Goal: Find specific page/section: Find specific page/section

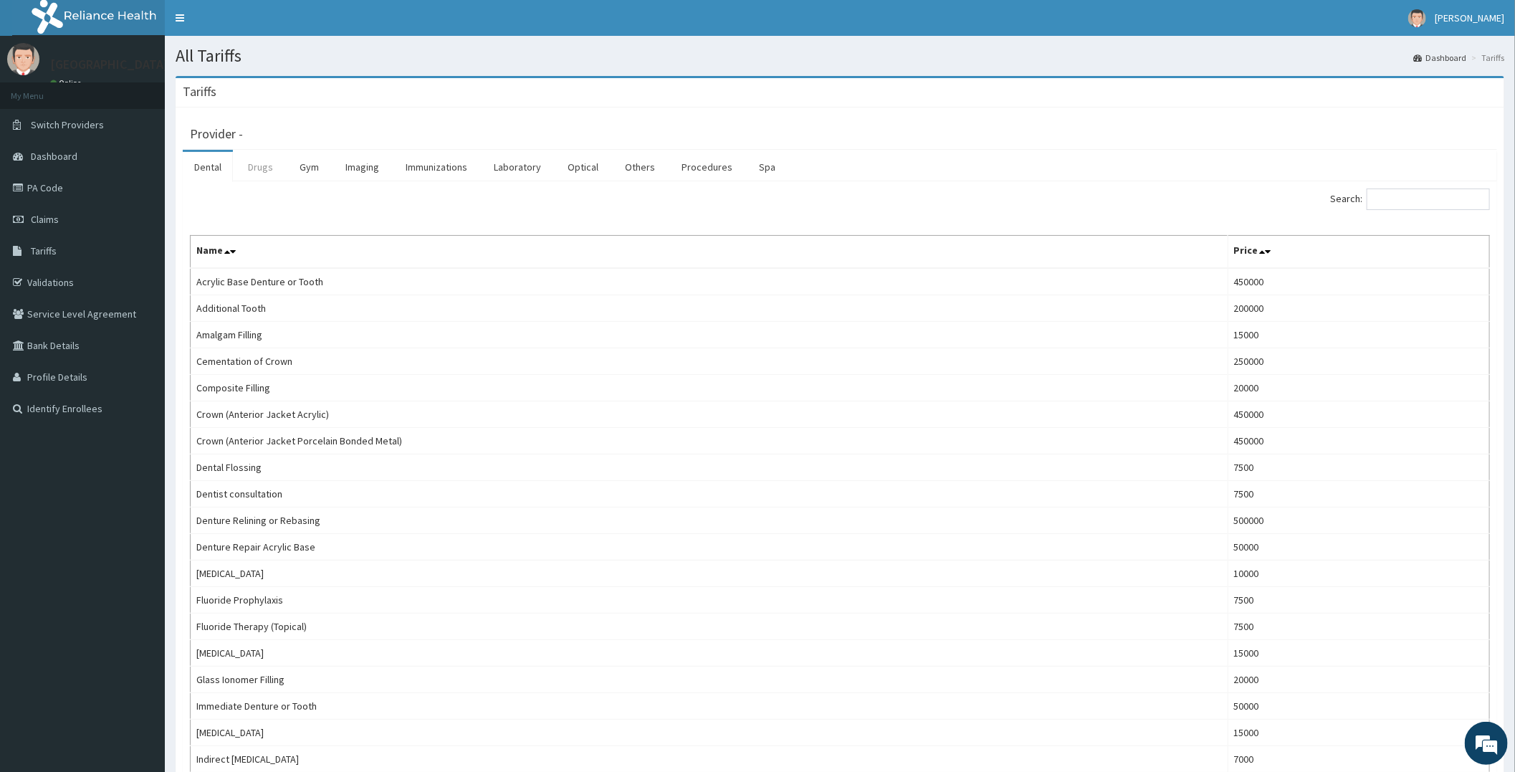
click at [253, 160] on link "Drugs" at bounding box center [260, 167] width 48 height 30
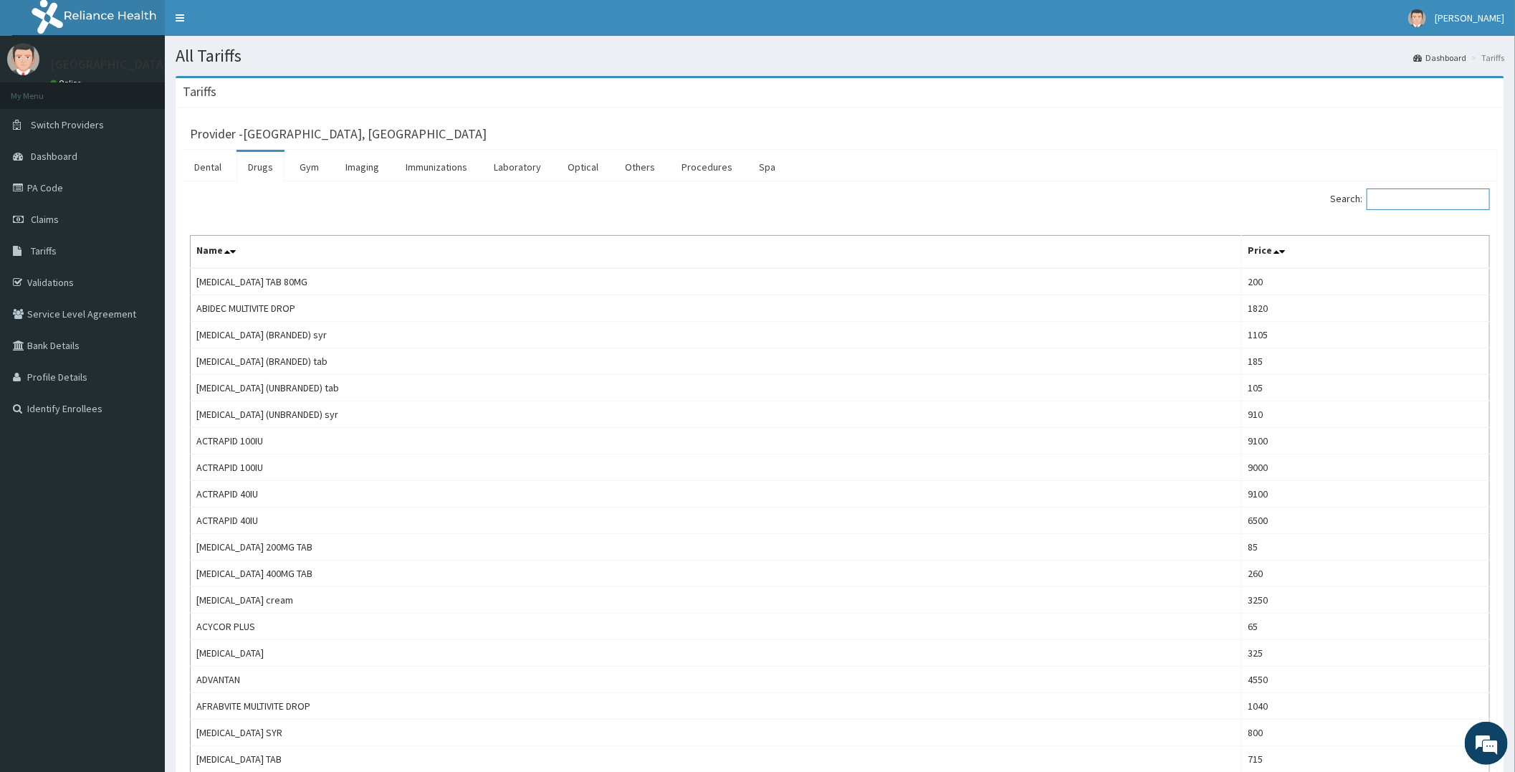
click at [1444, 198] on input "Search:" at bounding box center [1427, 198] width 123 height 21
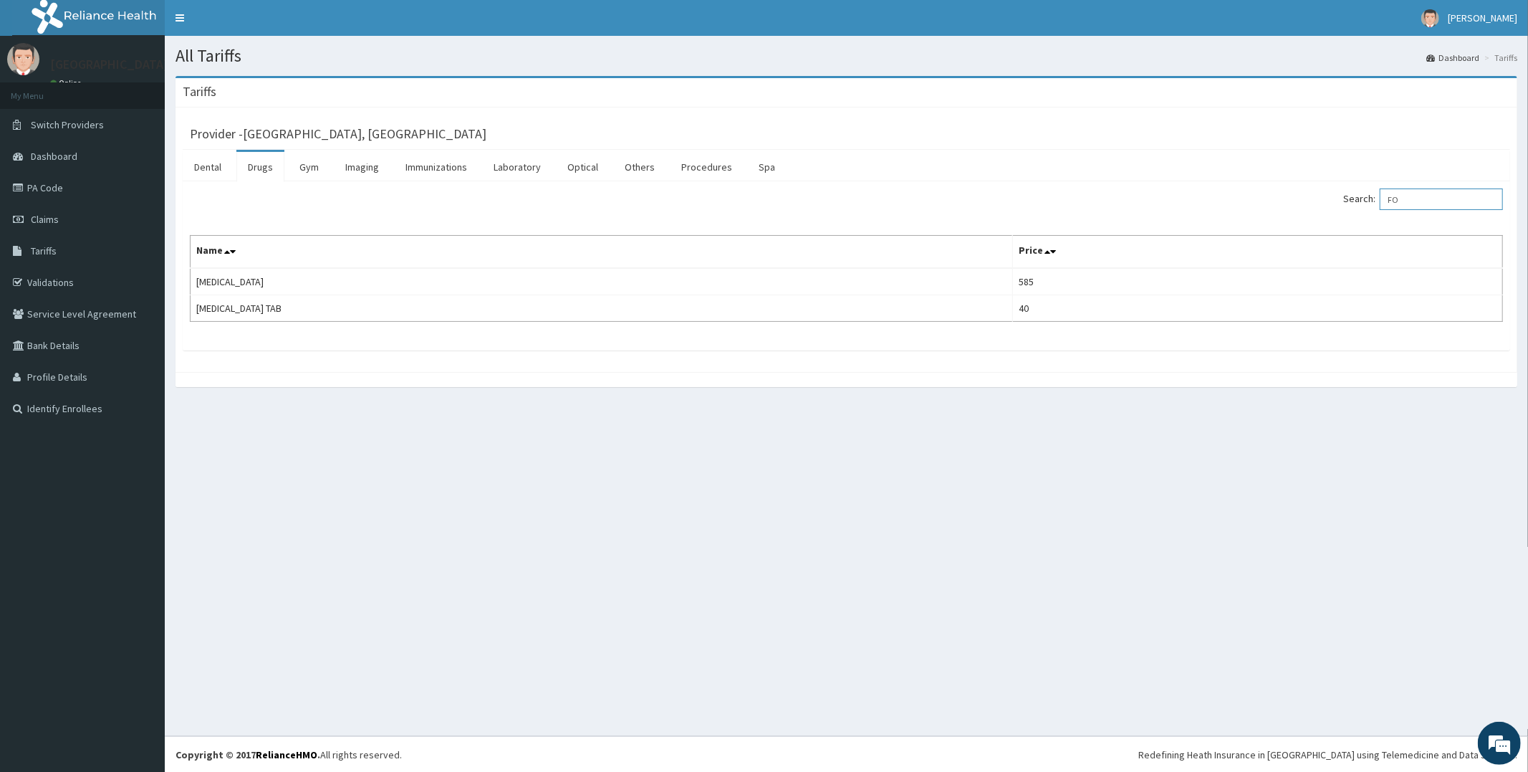
type input "F"
type input "ROBI"
click at [66, 197] on link "PA Code" at bounding box center [82, 188] width 165 height 32
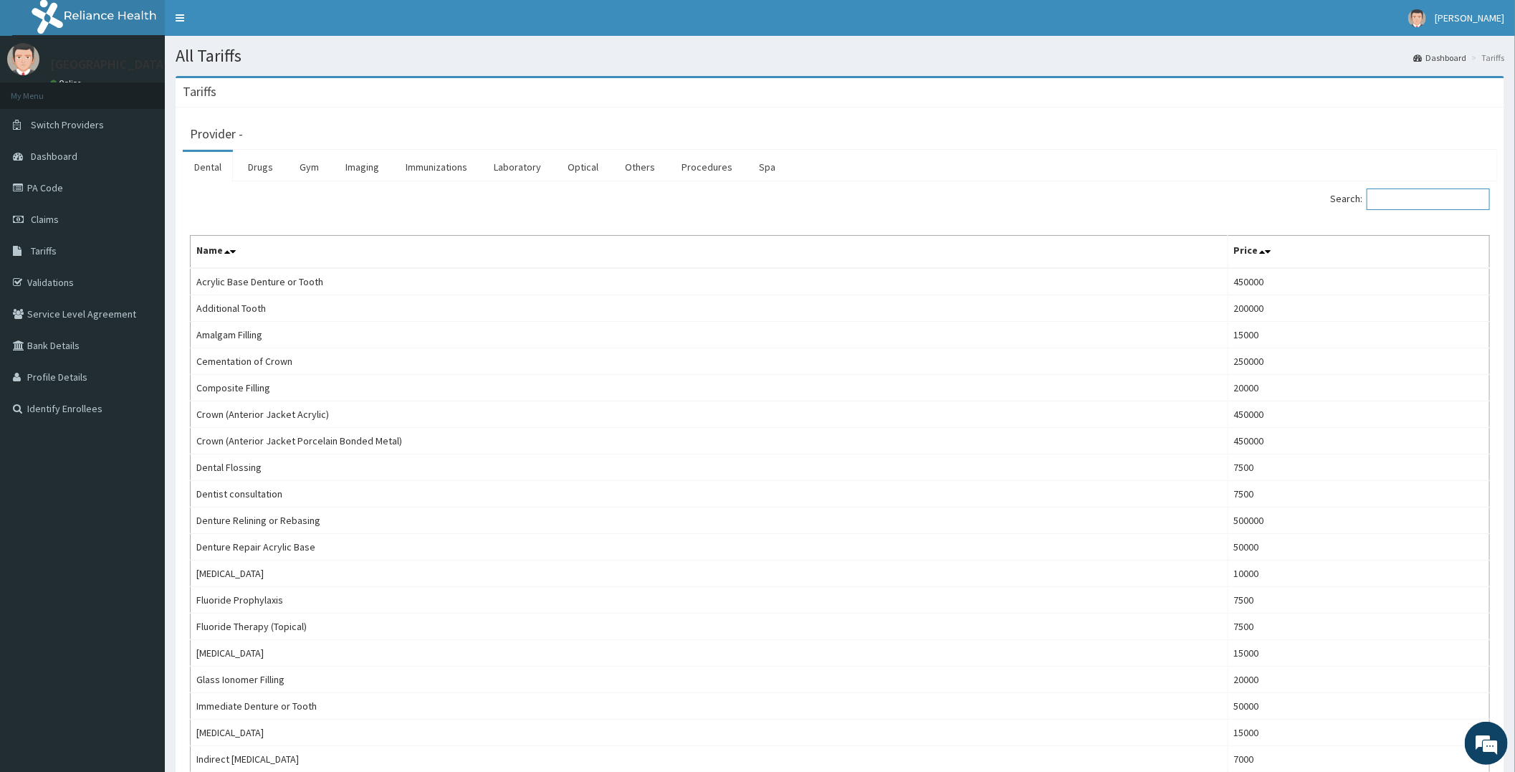
click at [1414, 198] on input "Search:" at bounding box center [1427, 198] width 123 height 21
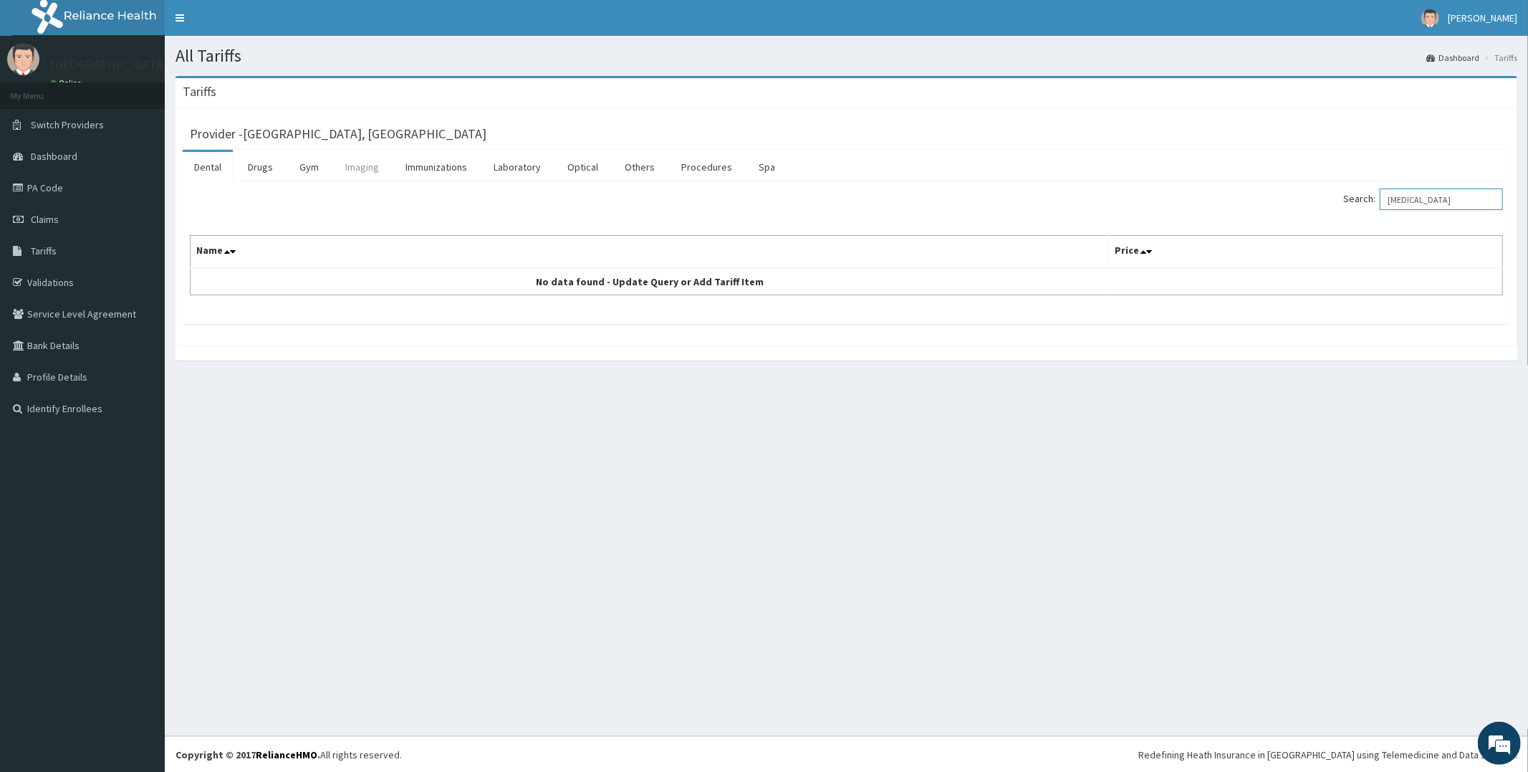
type input "[MEDICAL_DATA]"
click at [354, 166] on link "Imaging" at bounding box center [362, 167] width 57 height 30
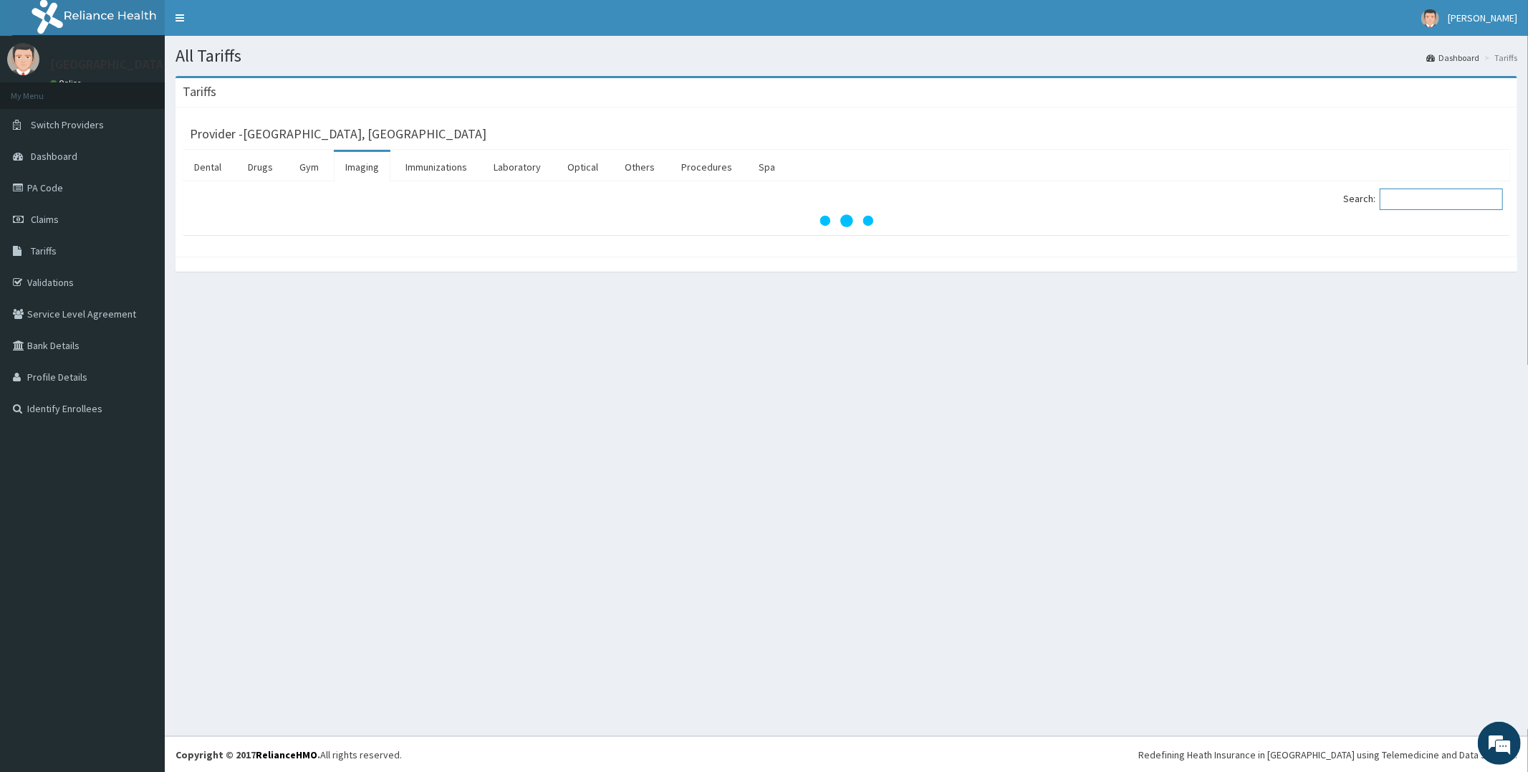
click at [1412, 196] on input "Search:" at bounding box center [1441, 198] width 123 height 21
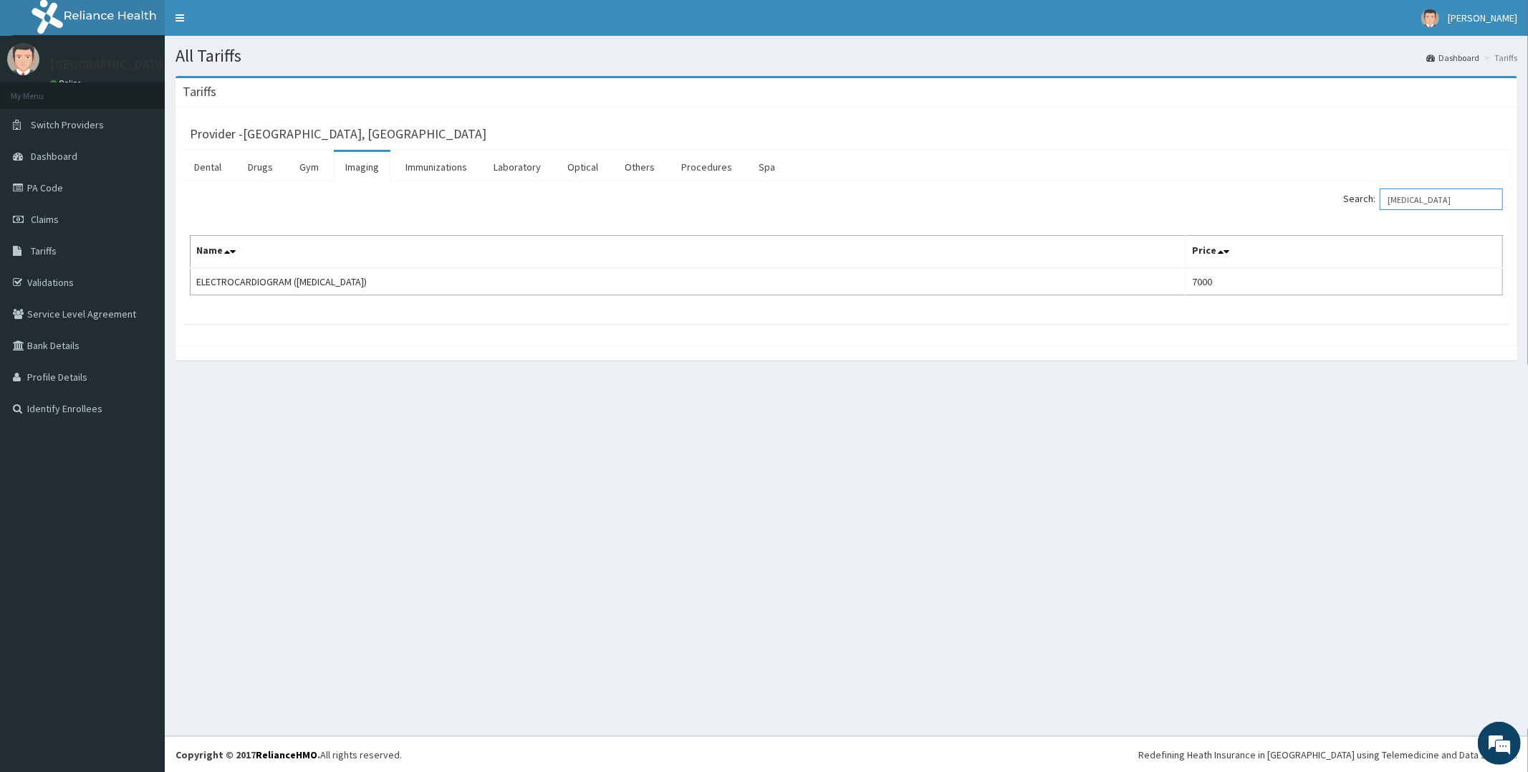
click at [1430, 196] on input "[MEDICAL_DATA]" at bounding box center [1441, 198] width 123 height 21
type input "E"
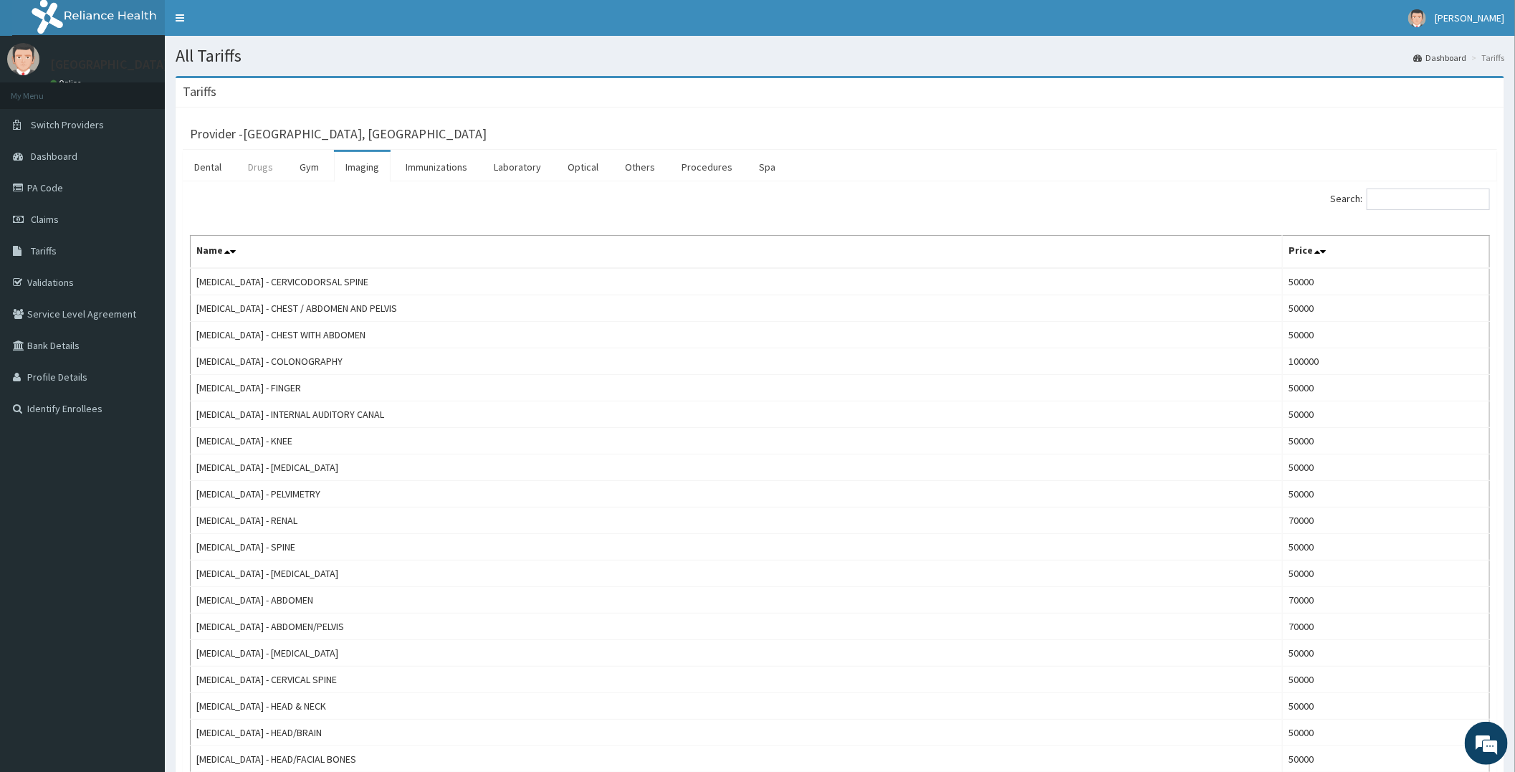
click at [267, 172] on link "Drugs" at bounding box center [260, 167] width 48 height 30
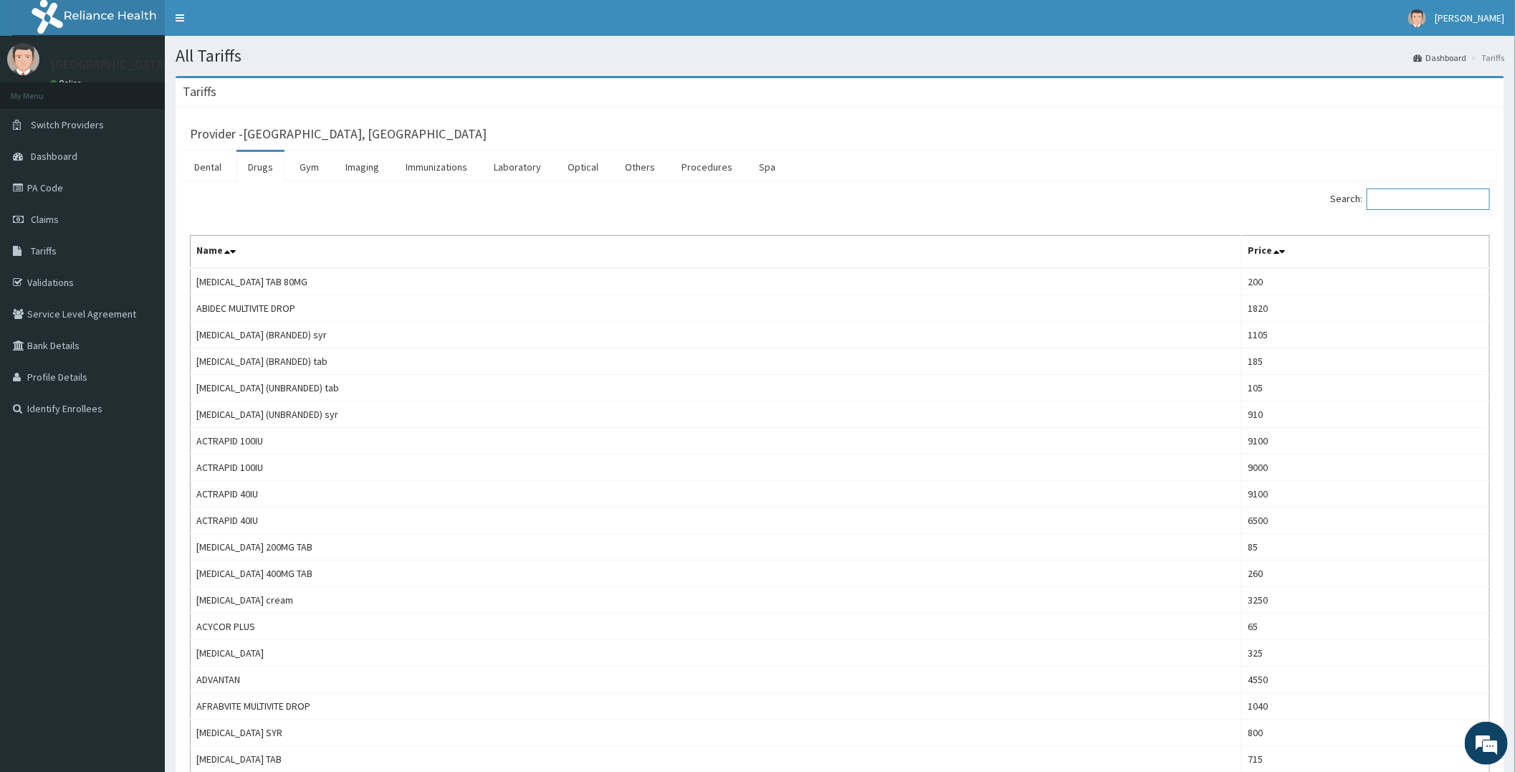
click at [1412, 203] on input "Search:" at bounding box center [1427, 198] width 123 height 21
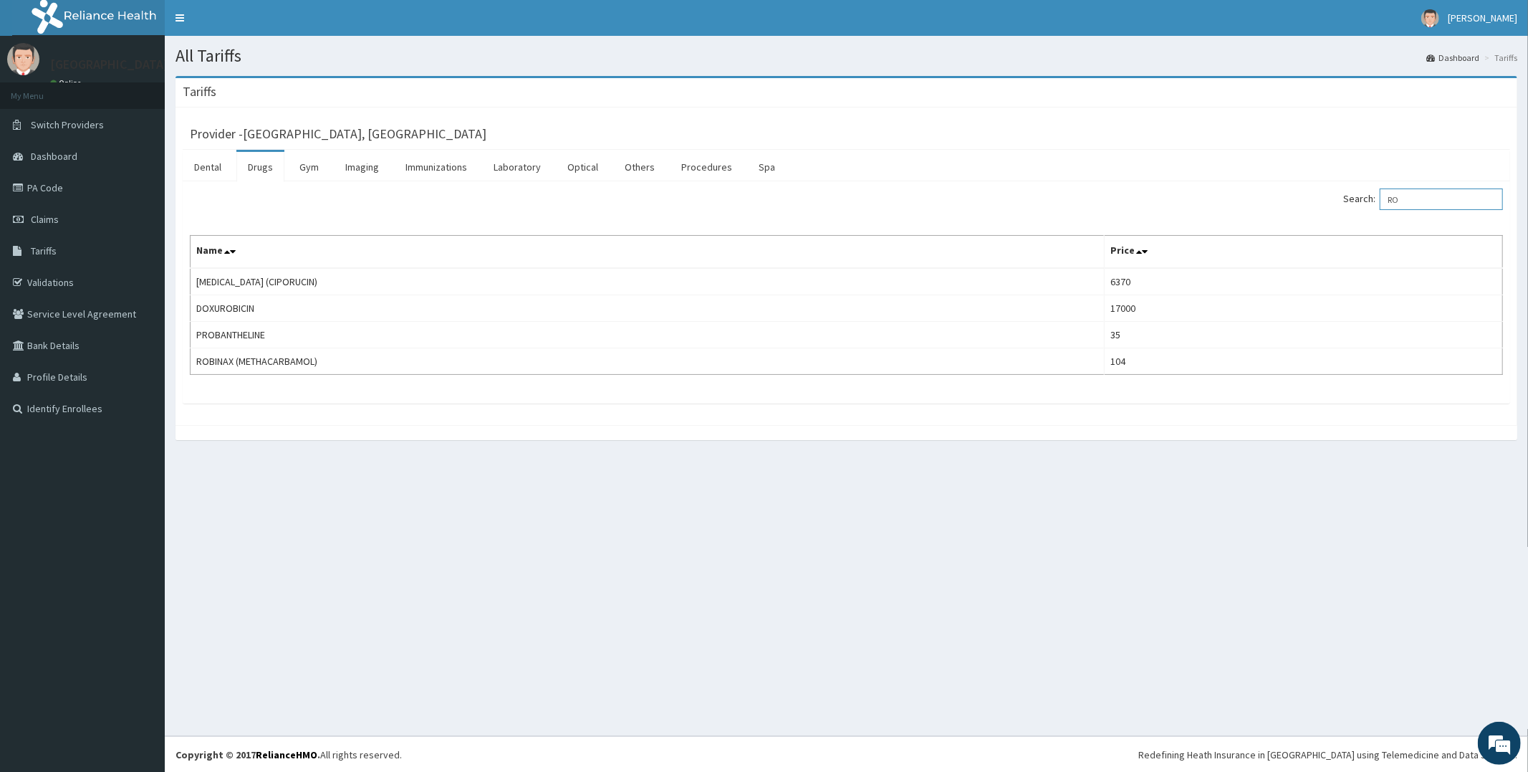
type input "R"
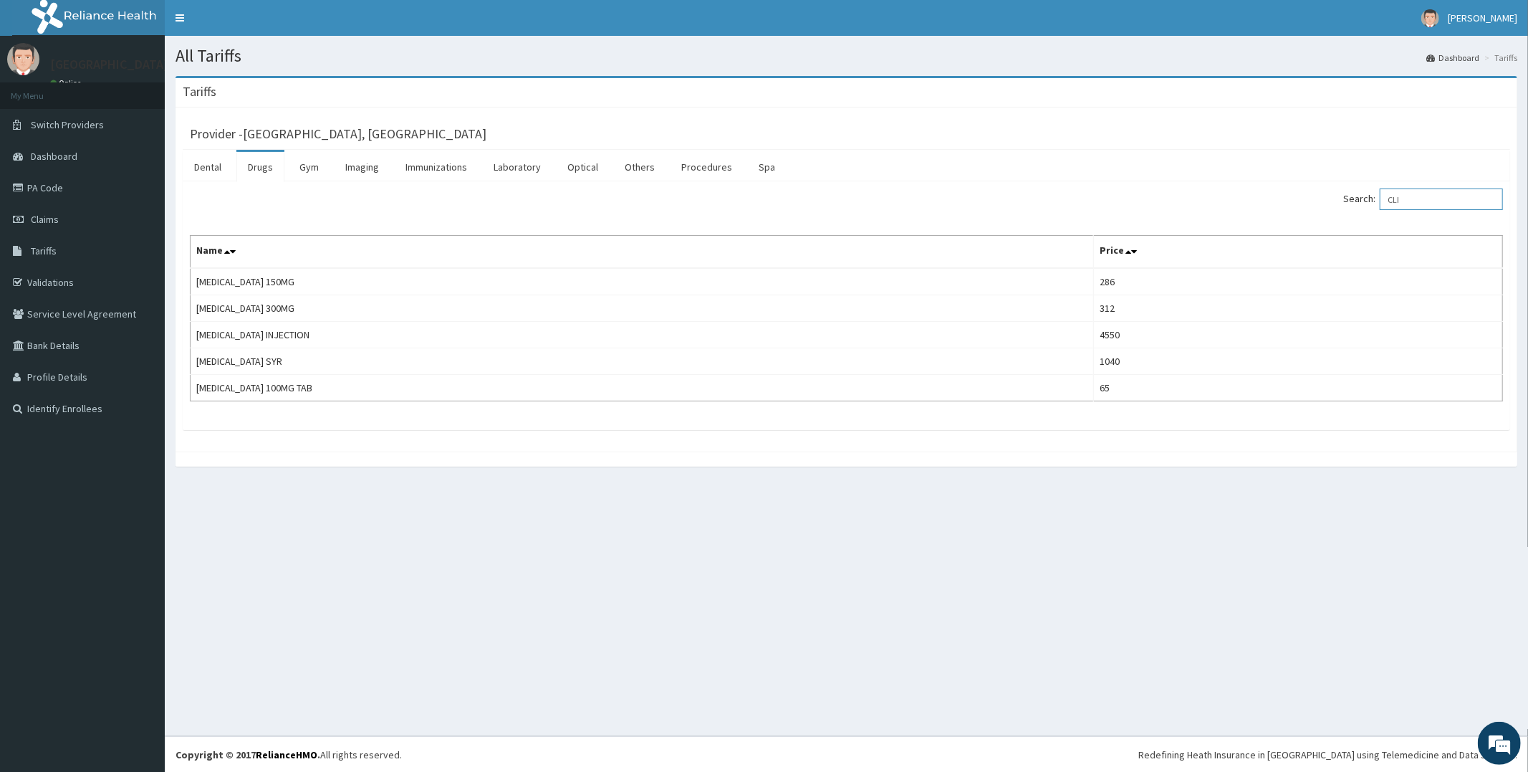
type input "CLI"
click at [64, 178] on link "PA Code" at bounding box center [82, 188] width 165 height 32
